Goal: Task Accomplishment & Management: Manage account settings

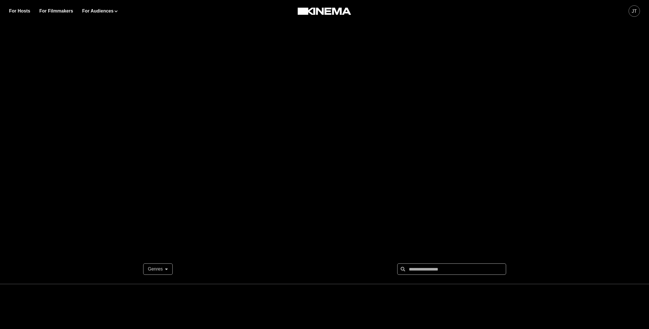
click at [636, 11] on div "JT" at bounding box center [634, 11] width 5 height 7
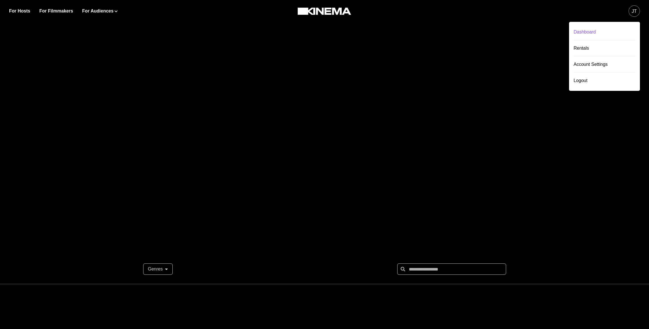
click at [614, 27] on div "Dashboard" at bounding box center [605, 32] width 62 height 16
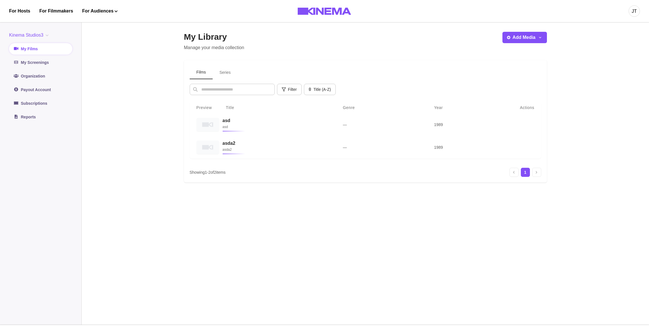
click at [25, 38] on button "Kinema Studios3" at bounding box center [30, 35] width 42 height 7
click at [30, 62] on button "Org2" at bounding box center [40, 59] width 63 height 10
